Goal: Register for event/course

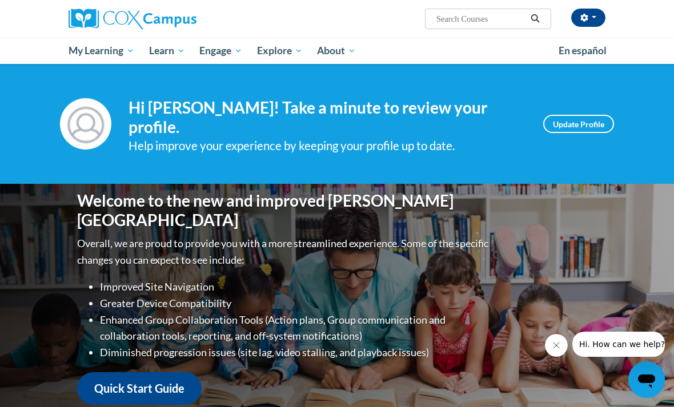
click at [29, 82] on div "Your profile Hi Jason Spinney! Take a minute to review your profile. Help impro…" at bounding box center [337, 124] width 674 height 120
click at [464, 21] on input "Search..." at bounding box center [480, 19] width 91 height 14
click at [0, 0] on span "PK-5 Structured Literacy Program" at bounding box center [0, 0] width 0 height 0
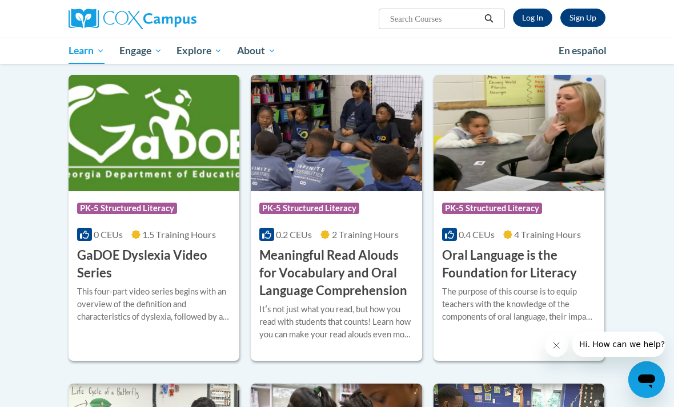
scroll to position [652, 0]
click at [493, 164] on img at bounding box center [519, 133] width 171 height 117
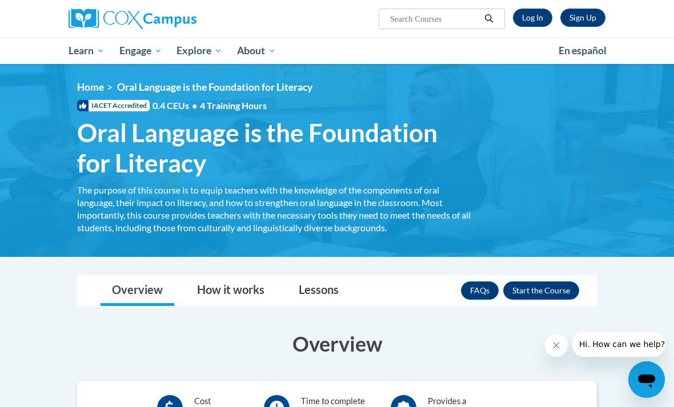
click at [529, 18] on link "Log In" at bounding box center [532, 18] width 39 height 18
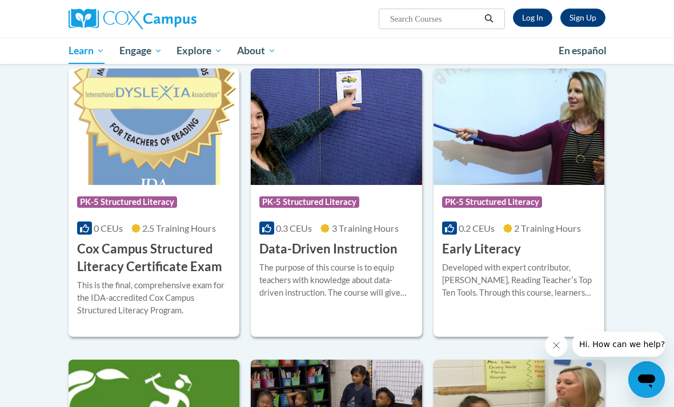
scroll to position [334, 0]
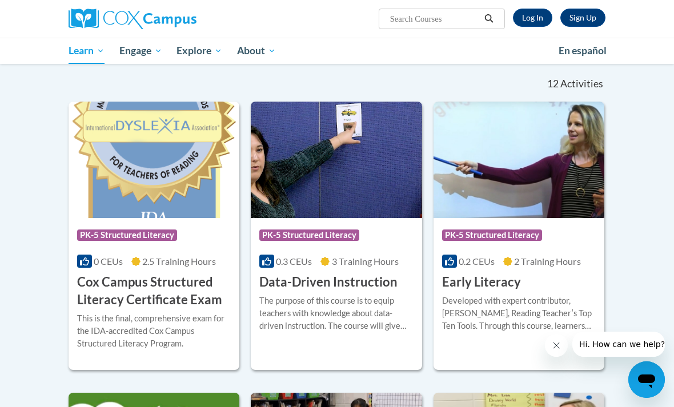
click at [528, 18] on link "Log In" at bounding box center [532, 18] width 39 height 18
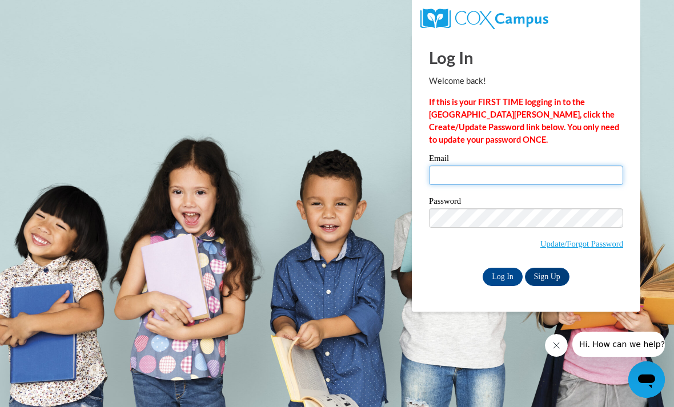
click at [466, 176] on input "Email" at bounding box center [526, 175] width 194 height 19
type input "[PERSON_NAME][EMAIL_ADDRESS][DOMAIN_NAME]"
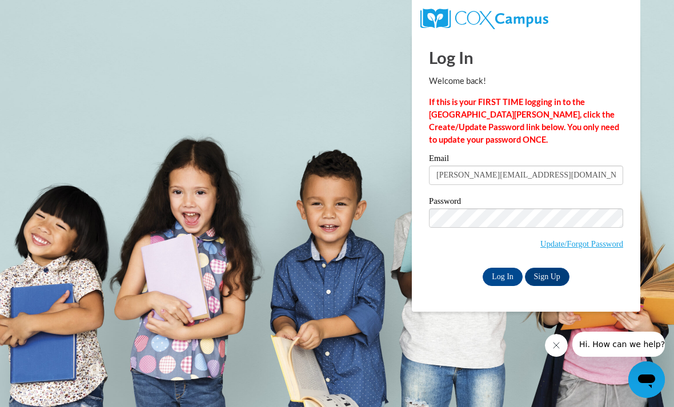
click at [497, 279] on input "Log In" at bounding box center [503, 277] width 40 height 18
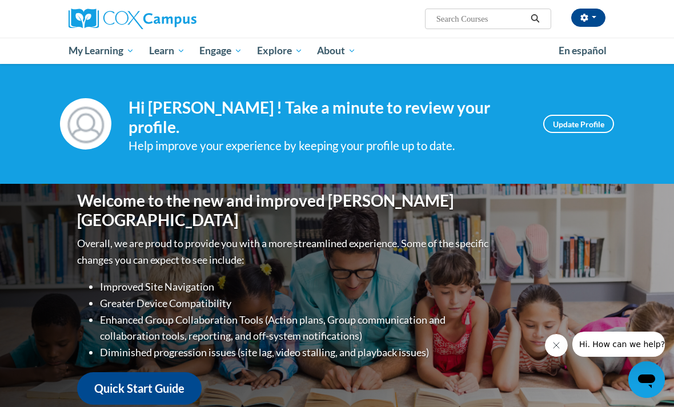
click at [0, 0] on span "PK-5 Structured Literacy Program" at bounding box center [0, 0] width 0 height 0
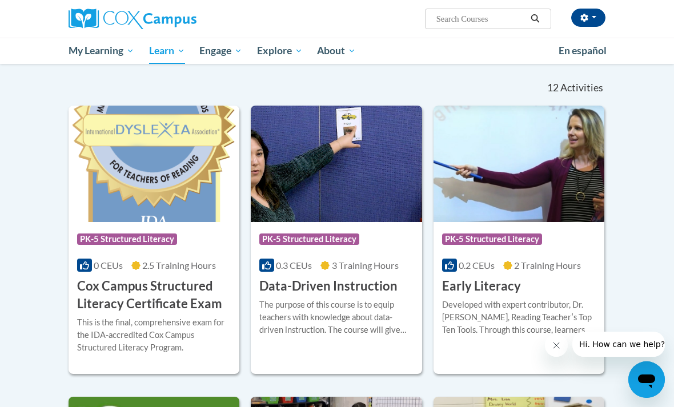
scroll to position [297, 0]
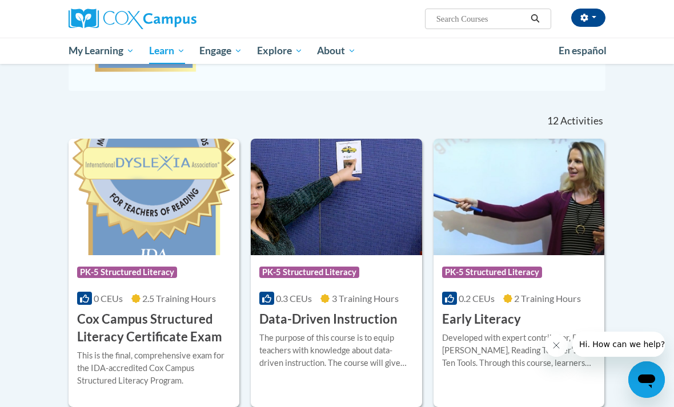
click at [483, 237] on img at bounding box center [519, 197] width 171 height 117
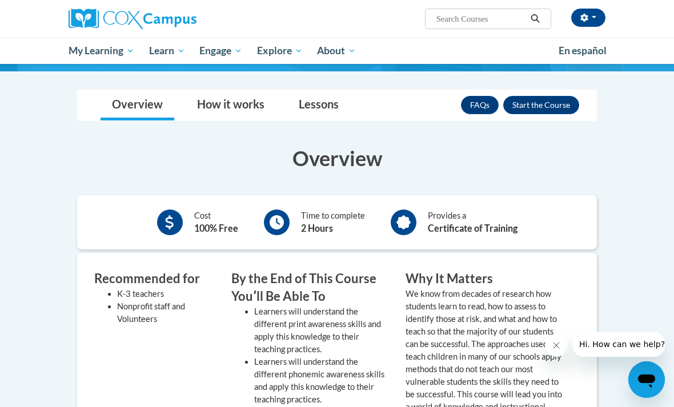
scroll to position [167, 0]
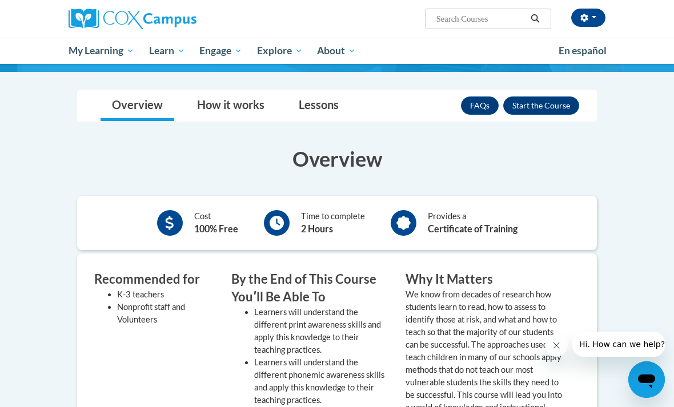
click at [542, 107] on button "Enroll" at bounding box center [541, 106] width 76 height 18
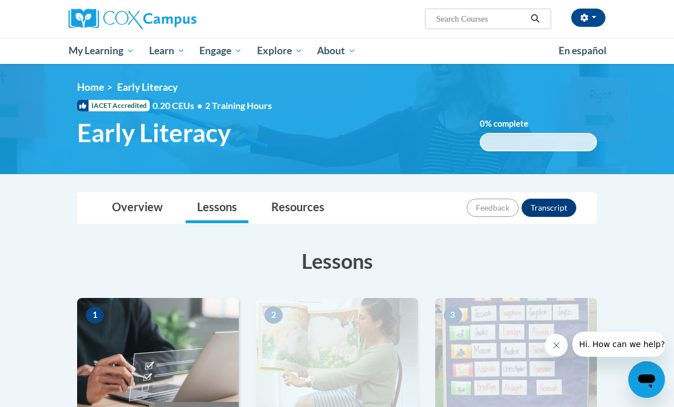
click at [423, 1] on div "[PERSON_NAME] ([GEOGRAPHIC_DATA]/New_York UTC-04:00) My Profile Inbox My Transc…" at bounding box center [430, 14] width 370 height 29
